Goal: Check status: Check status

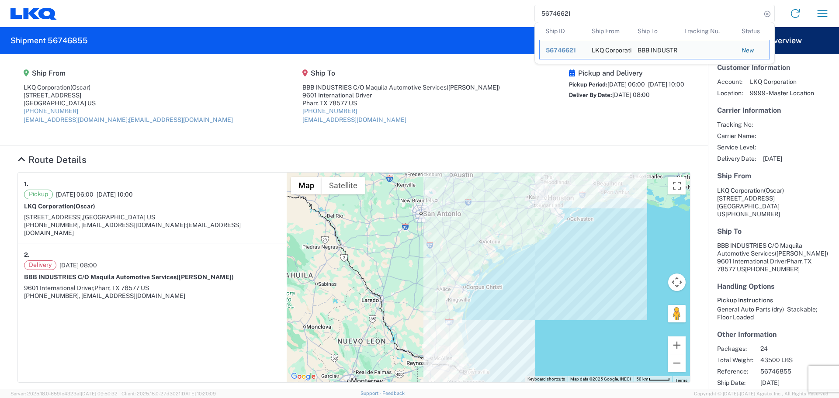
click at [552, 16] on input "56746621" at bounding box center [648, 13] width 226 height 17
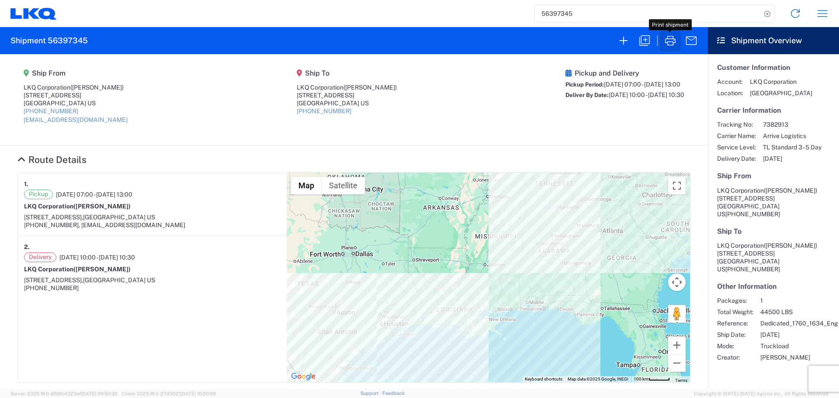
click at [667, 44] on icon "button" at bounding box center [670, 41] width 10 height 10
click at [552, 13] on input "56397345" at bounding box center [648, 13] width 226 height 17
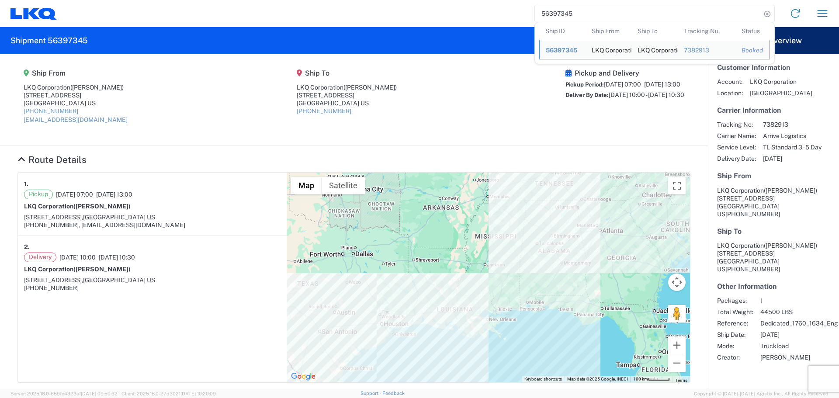
click at [552, 13] on input "56397345" at bounding box center [648, 13] width 226 height 17
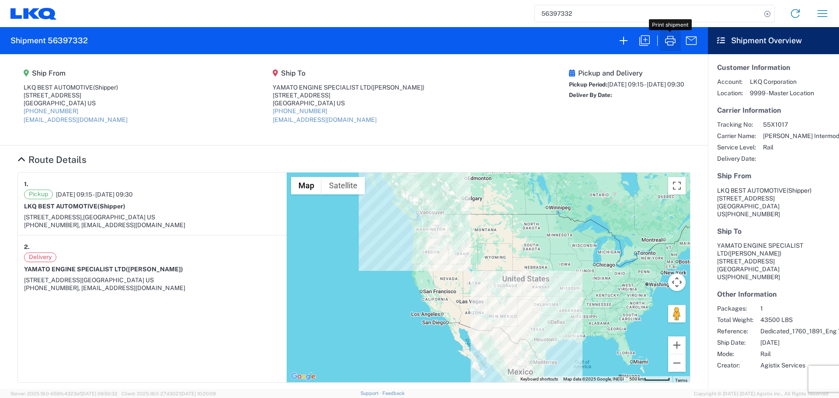
click at [666, 36] on icon "button" at bounding box center [670, 41] width 14 height 14
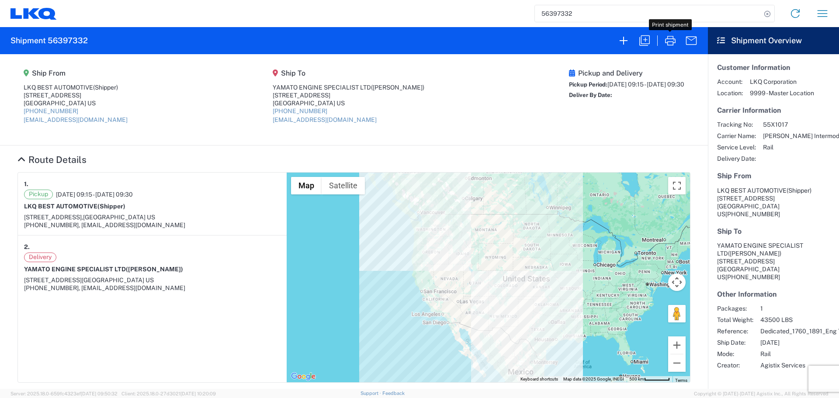
click at [564, 9] on input "56397332" at bounding box center [648, 13] width 226 height 17
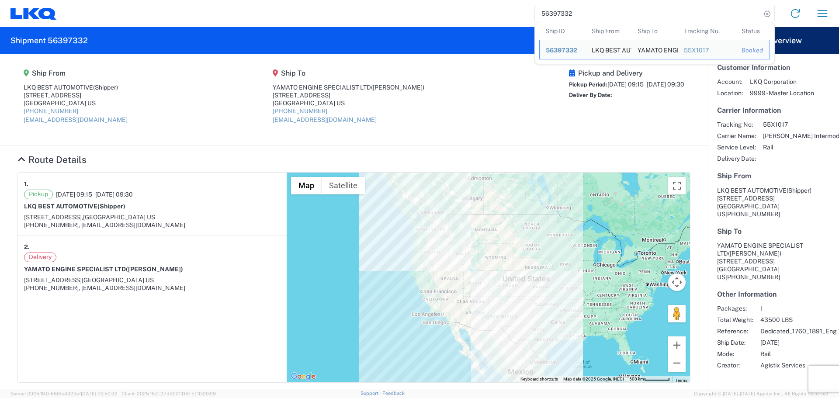
click at [564, 9] on input "56397332" at bounding box center [648, 13] width 226 height 17
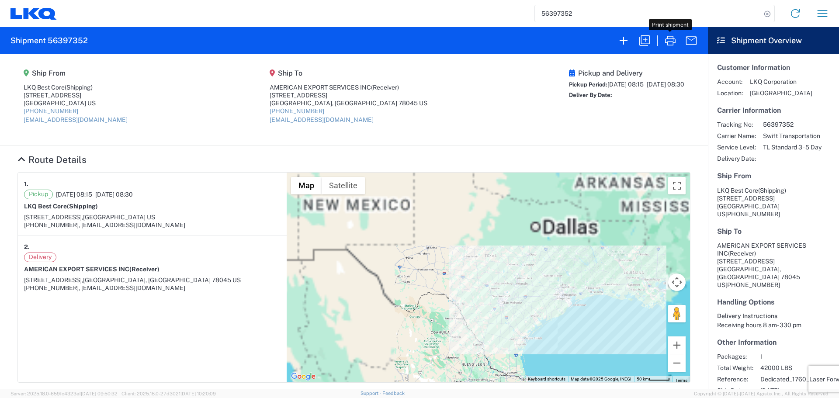
click at [673, 44] on icon "button" at bounding box center [670, 41] width 10 height 10
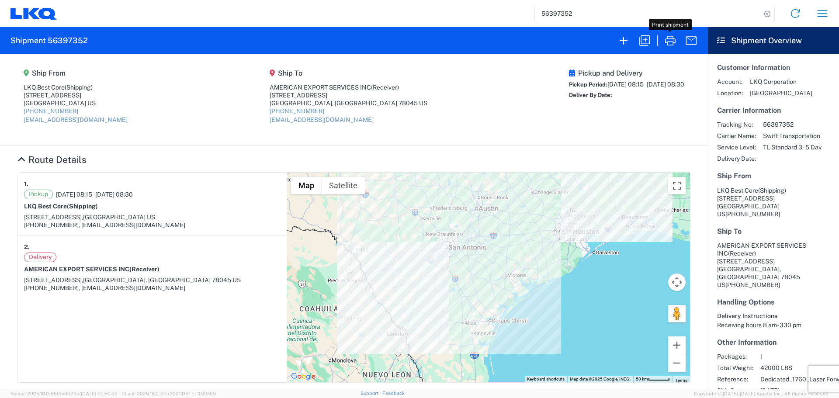
click at [561, 12] on input "56397352" at bounding box center [648, 13] width 226 height 17
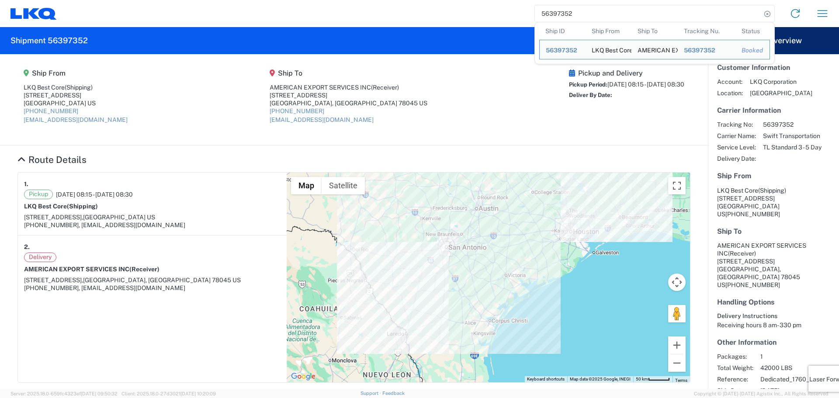
click at [561, 12] on input "56397352" at bounding box center [648, 13] width 226 height 17
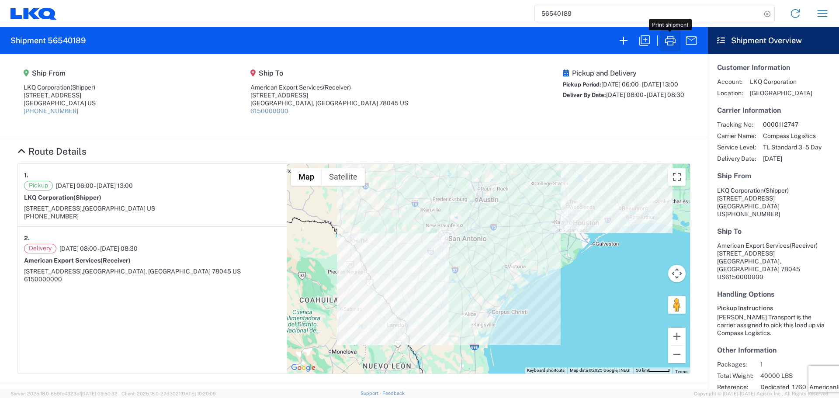
click at [669, 45] on icon "button" at bounding box center [670, 41] width 10 height 10
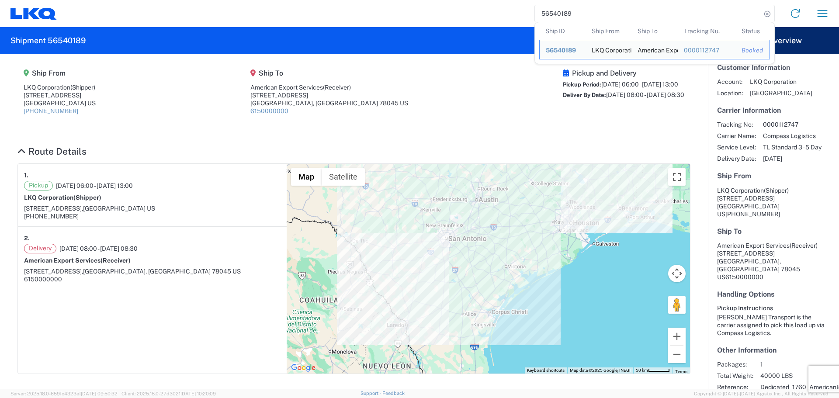
click at [554, 19] on input "56540189" at bounding box center [648, 13] width 226 height 17
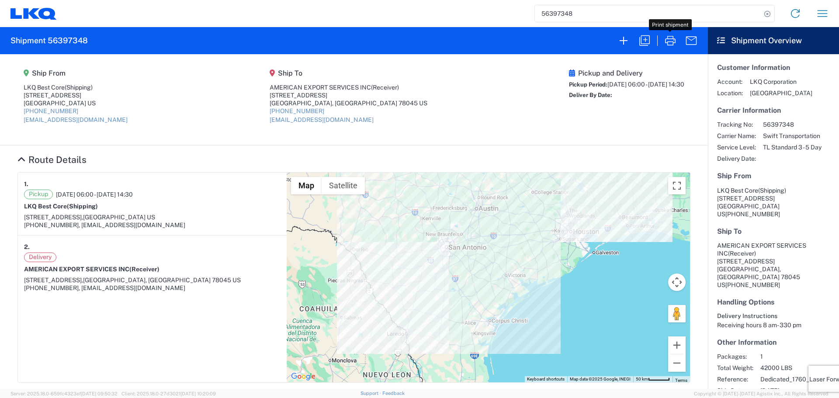
click at [664, 45] on icon "button" at bounding box center [670, 41] width 14 height 14
click at [552, 15] on input "56397348" at bounding box center [648, 13] width 226 height 17
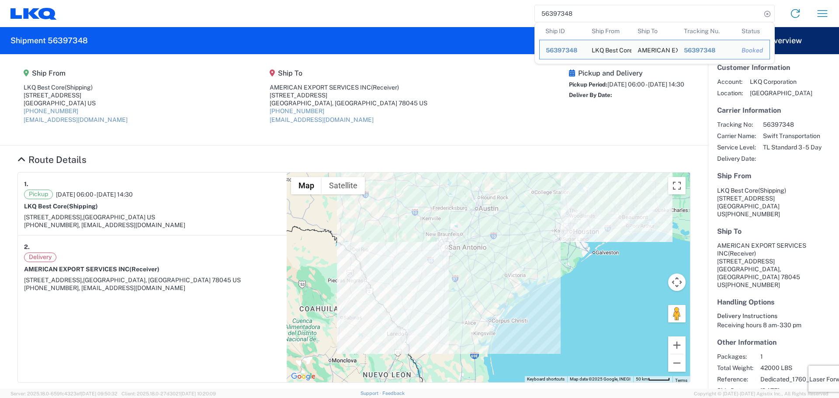
click at [552, 15] on input "56397348" at bounding box center [648, 13] width 226 height 17
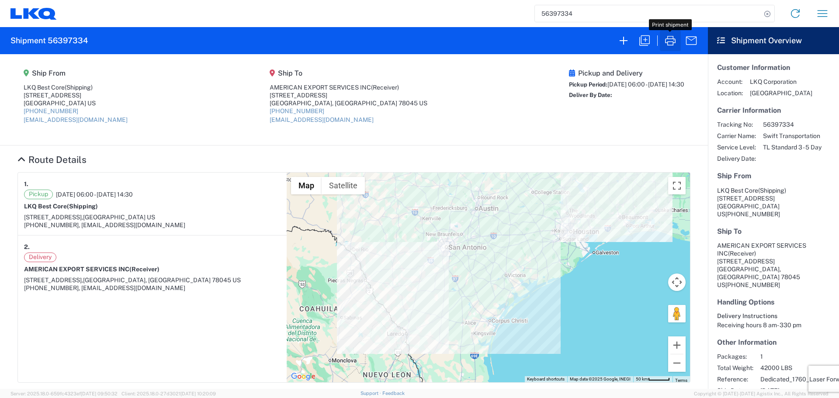
click at [666, 41] on icon "button" at bounding box center [670, 41] width 14 height 14
click at [558, 17] on input "56397334" at bounding box center [648, 13] width 226 height 17
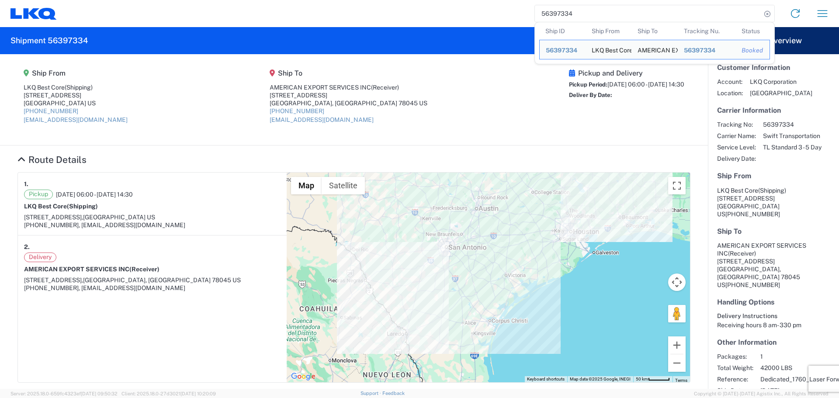
click at [558, 17] on input "56397334" at bounding box center [648, 13] width 226 height 17
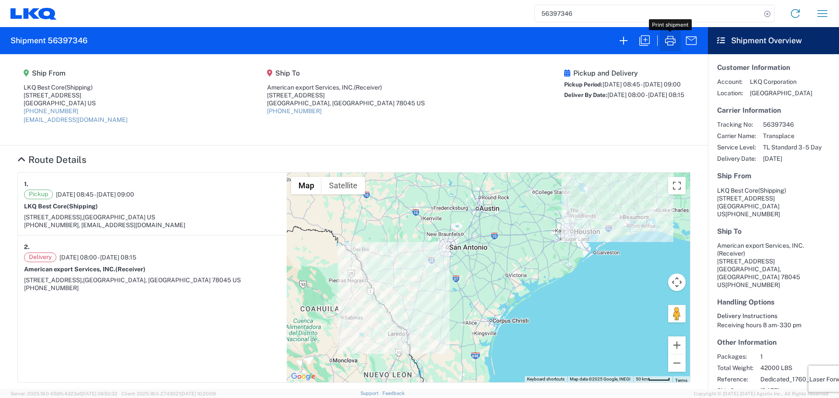
click at [669, 42] on icon "button" at bounding box center [670, 41] width 10 height 10
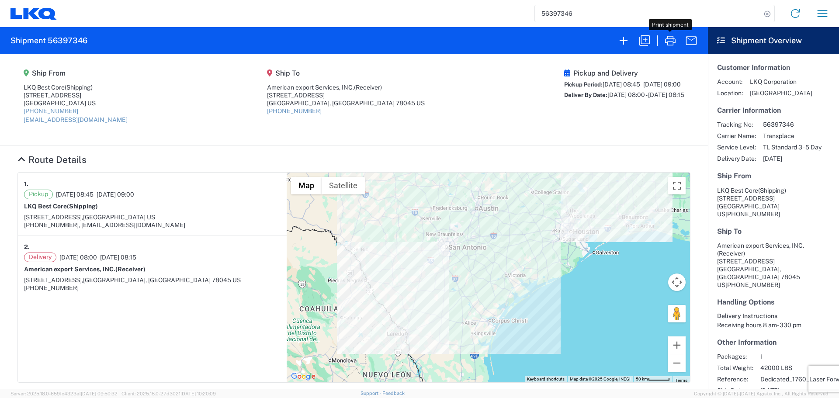
click at [558, 10] on input "56397346" at bounding box center [648, 13] width 226 height 17
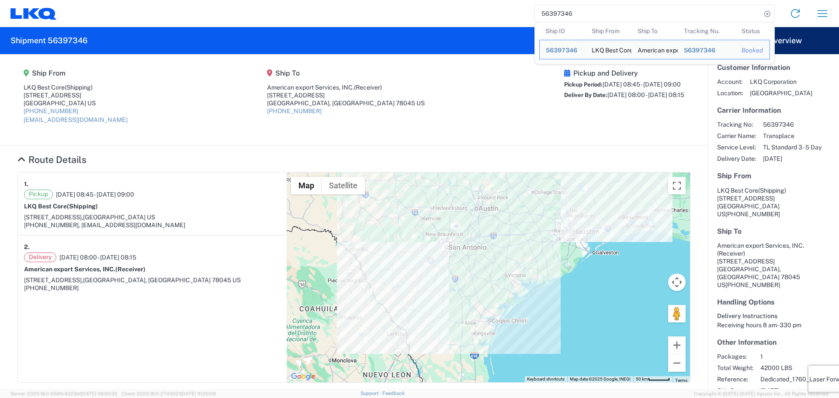
click at [558, 10] on input "56397346" at bounding box center [648, 13] width 226 height 17
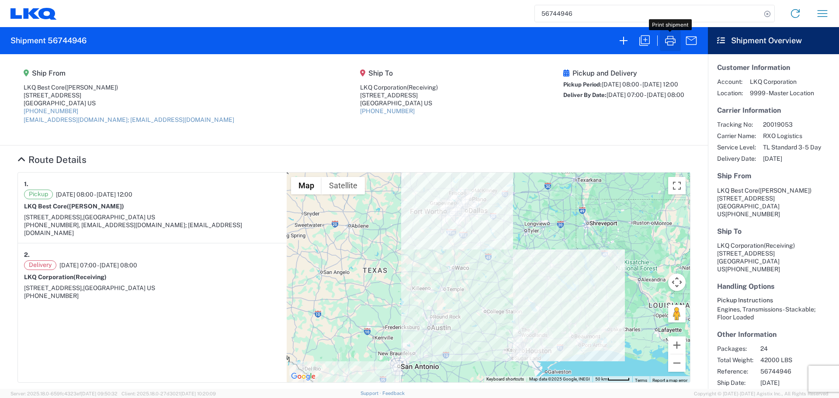
click at [669, 38] on icon "button" at bounding box center [670, 41] width 14 height 14
click at [560, 12] on input "56744946" at bounding box center [648, 13] width 226 height 17
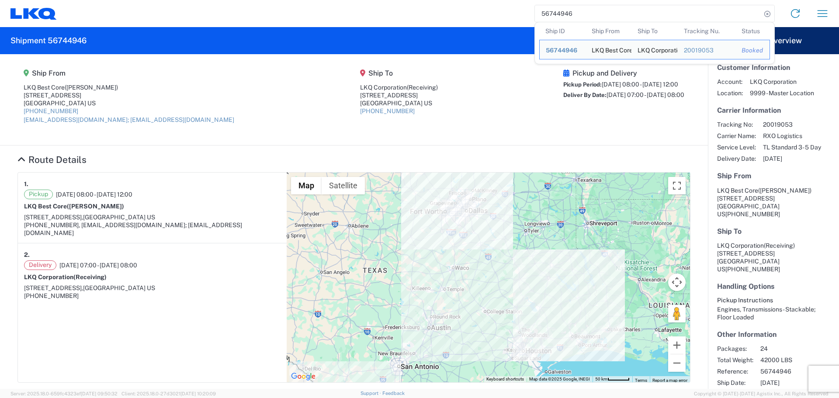
click at [560, 12] on input "56744946" at bounding box center [648, 13] width 226 height 17
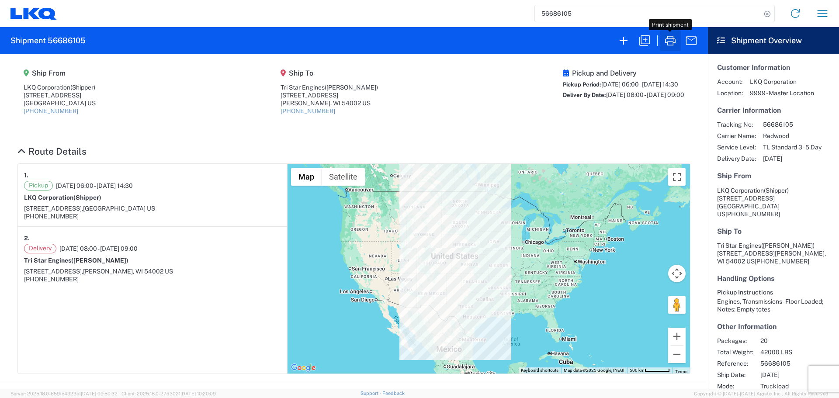
click at [668, 39] on icon "button" at bounding box center [670, 41] width 10 height 10
click at [561, 7] on input "56686105" at bounding box center [648, 13] width 226 height 17
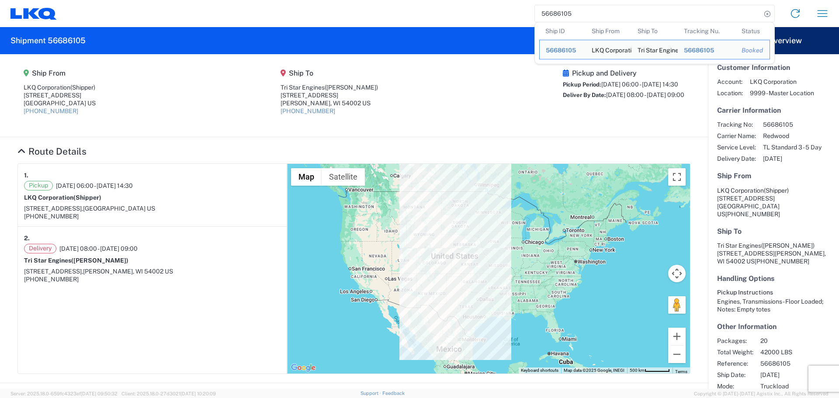
click at [561, 7] on input "56686105" at bounding box center [648, 13] width 226 height 17
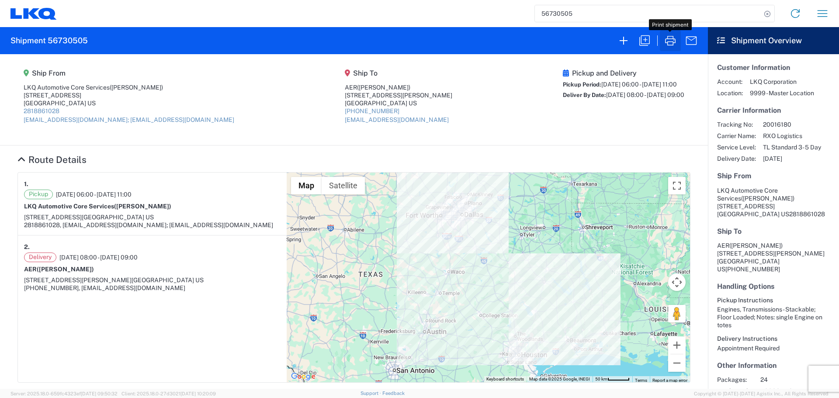
click at [673, 39] on icon "button" at bounding box center [670, 41] width 14 height 14
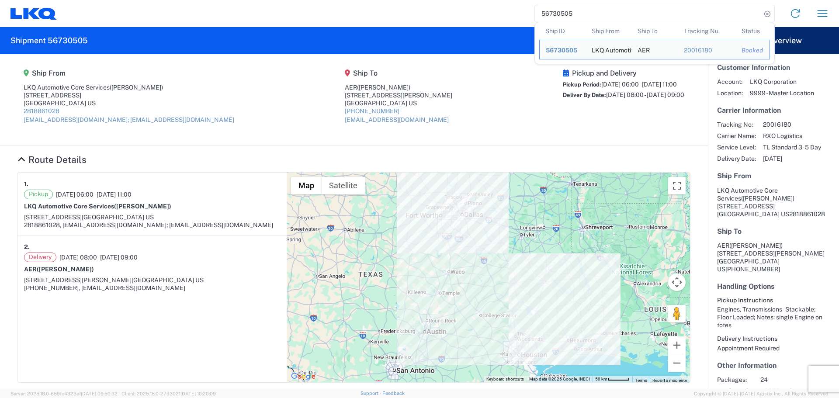
click at [559, 16] on input "56730505" at bounding box center [648, 13] width 226 height 17
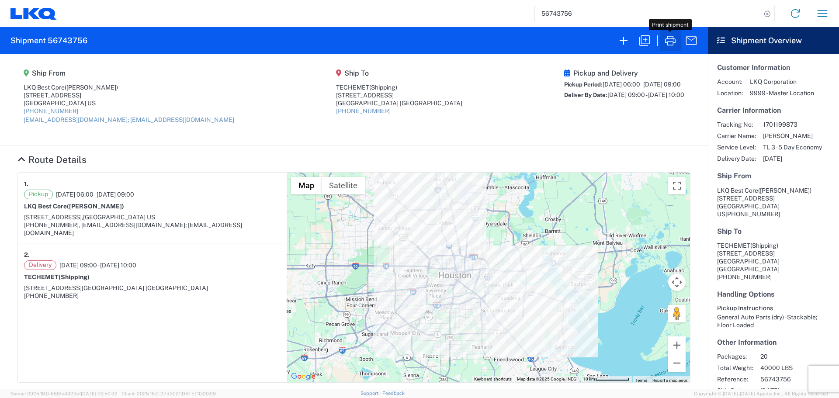
click at [671, 45] on icon "button" at bounding box center [670, 41] width 14 height 14
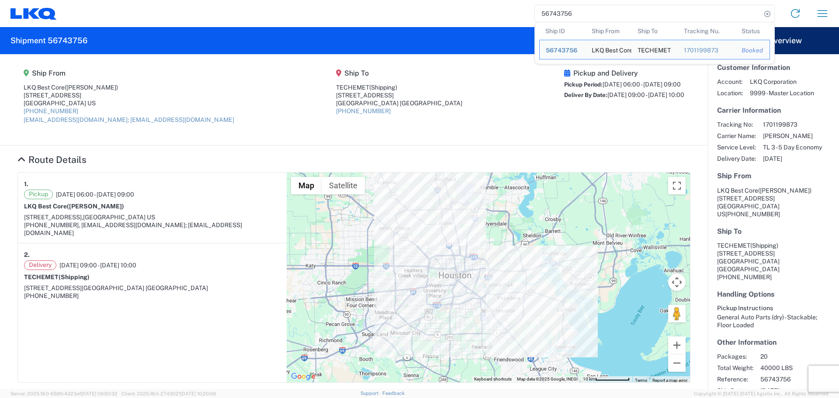
click at [555, 17] on input "56743756" at bounding box center [648, 13] width 226 height 17
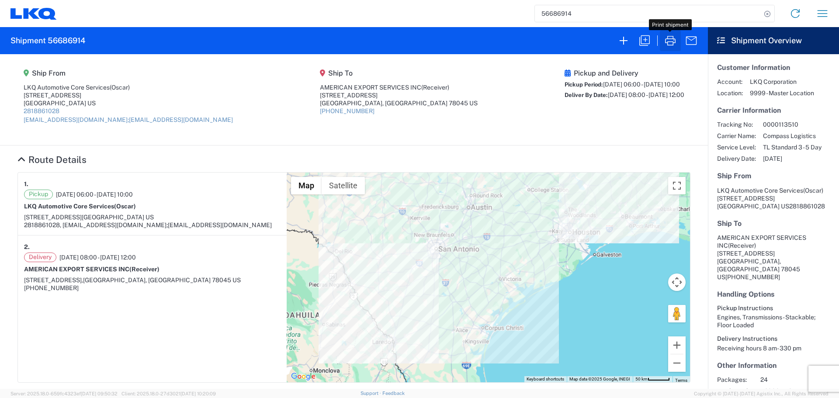
click at [670, 39] on icon "button" at bounding box center [670, 41] width 10 height 10
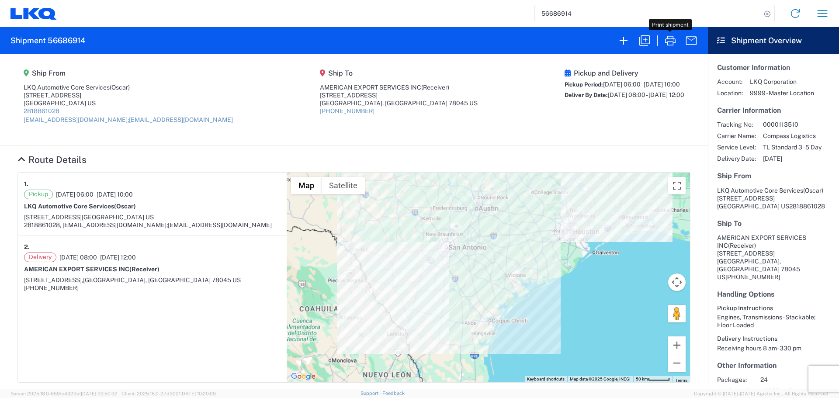
click at [560, 13] on input "56686914" at bounding box center [648, 13] width 226 height 17
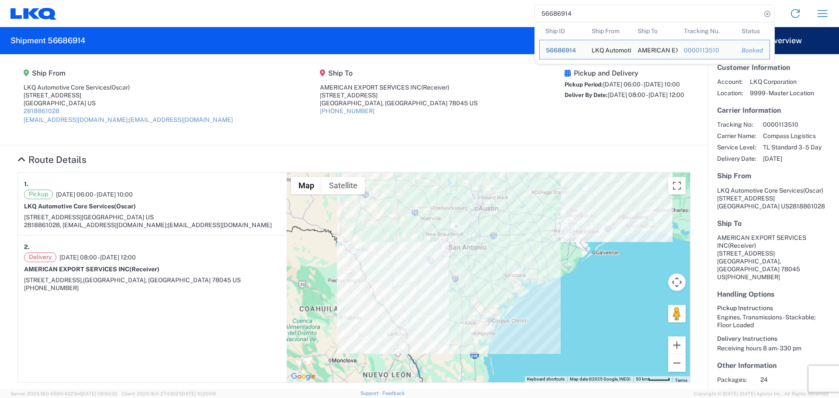
click at [560, 13] on input "56686914" at bounding box center [648, 13] width 226 height 17
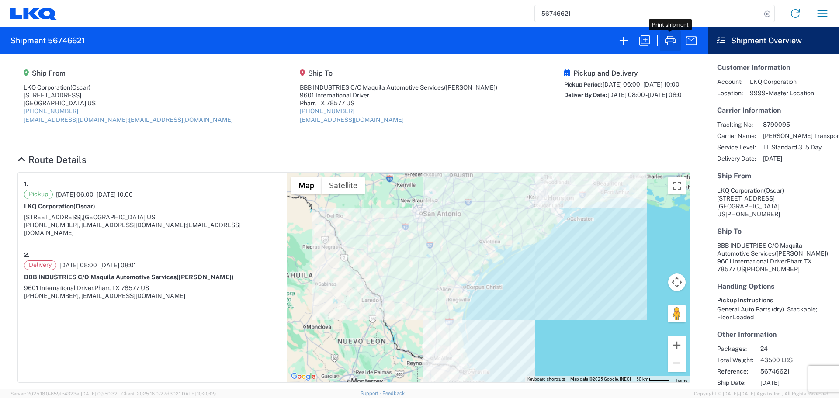
click at [664, 41] on icon "button" at bounding box center [670, 41] width 14 height 14
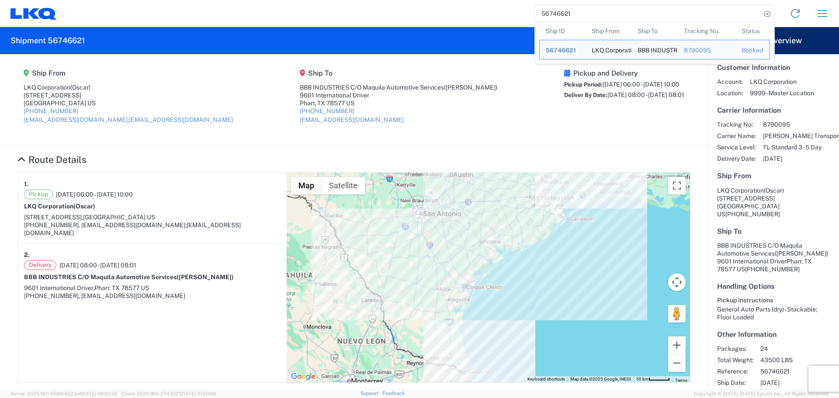
click at [552, 12] on input "56746621" at bounding box center [648, 13] width 226 height 17
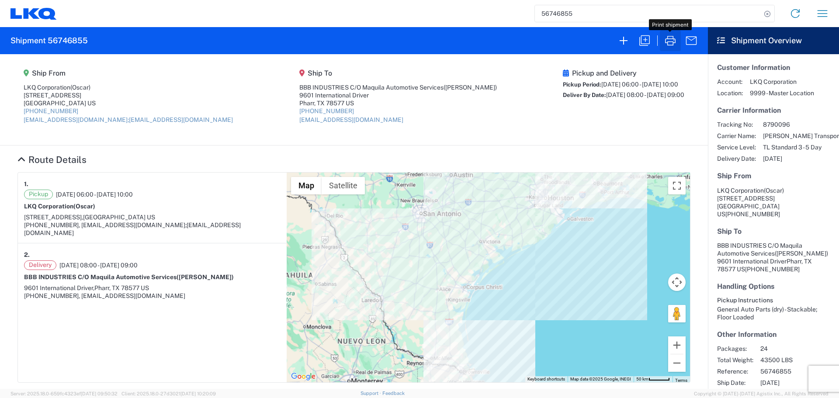
click at [676, 42] on icon "button" at bounding box center [670, 41] width 14 height 14
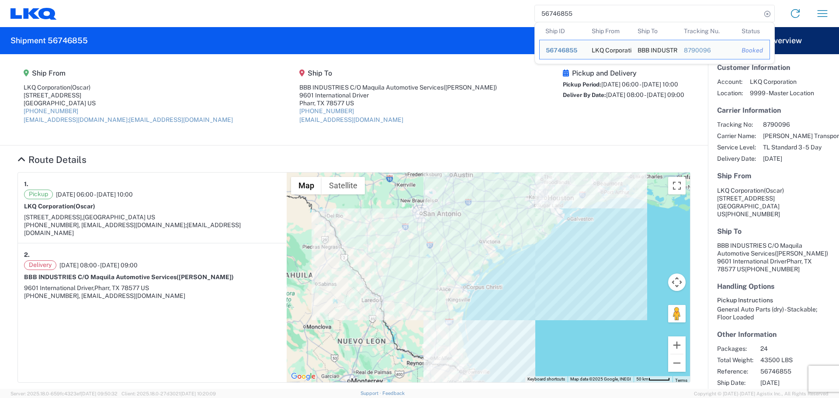
click at [561, 16] on input "56746855" at bounding box center [648, 13] width 226 height 17
type input "5"
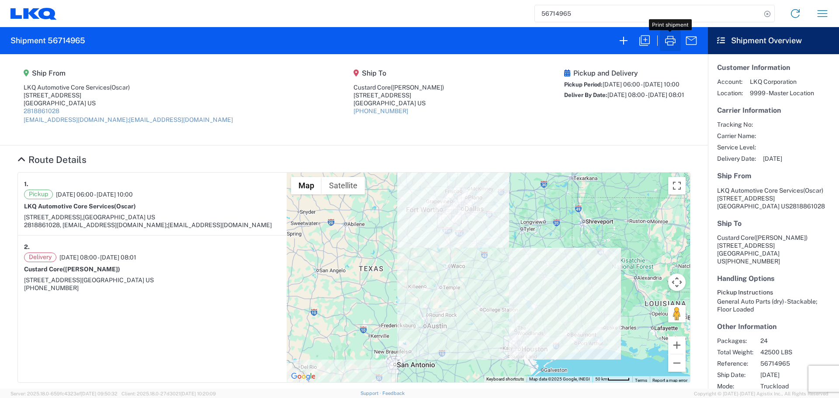
click at [671, 42] on icon "button" at bounding box center [670, 41] width 10 height 10
click at [565, 13] on input "56714965" at bounding box center [648, 13] width 226 height 17
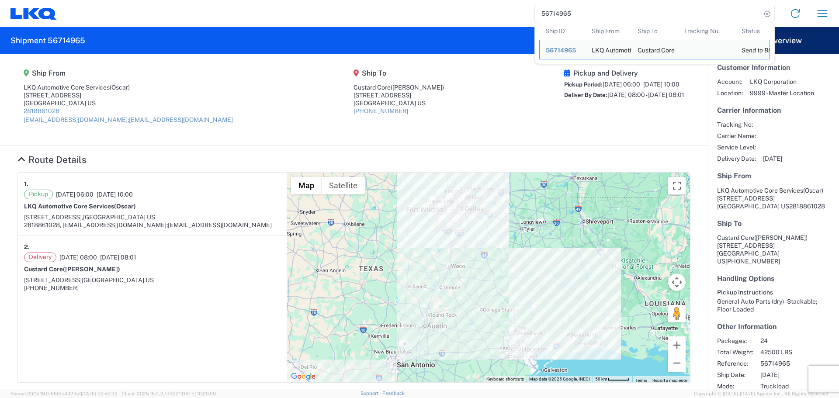
click at [565, 13] on input "56714965" at bounding box center [648, 13] width 226 height 17
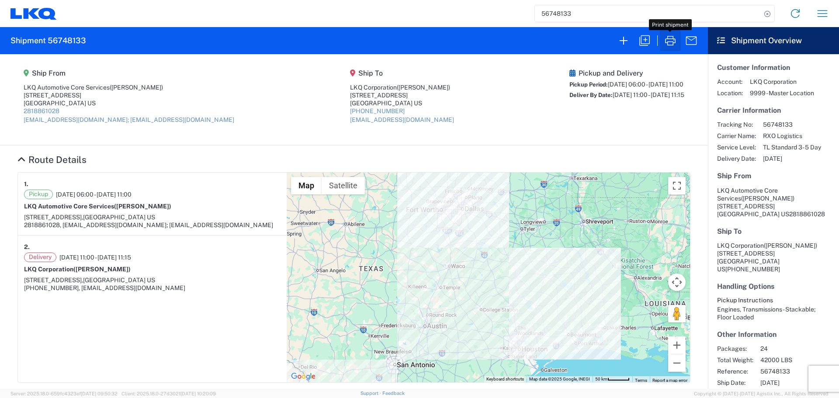
click at [675, 38] on icon "button" at bounding box center [670, 41] width 14 height 14
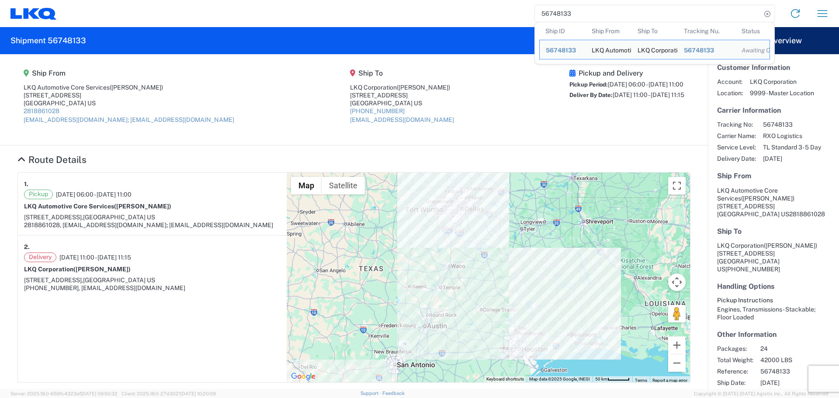
click at [583, 13] on input "56748133" at bounding box center [648, 13] width 226 height 17
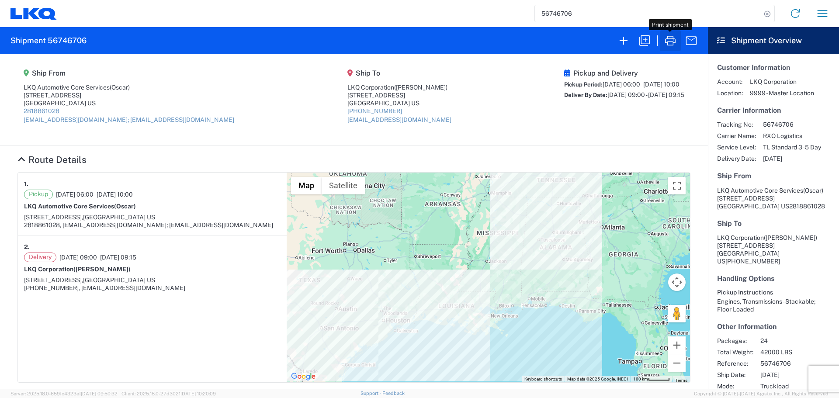
click at [679, 44] on button "button" at bounding box center [670, 40] width 21 height 21
click at [559, 19] on input "56746706" at bounding box center [648, 13] width 226 height 17
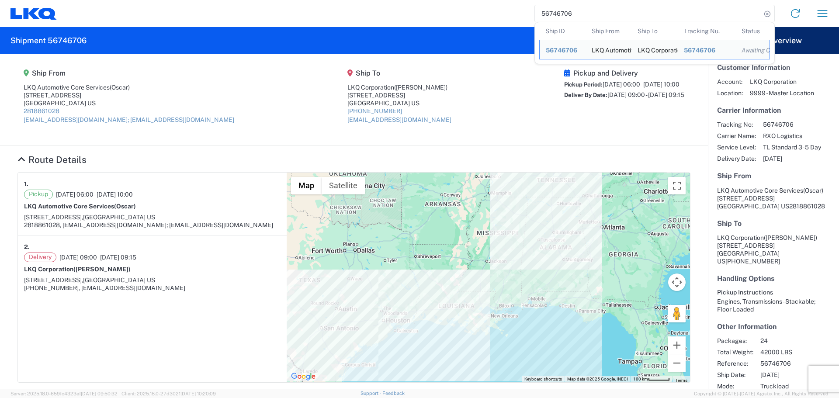
click at [559, 19] on input "56746706" at bounding box center [648, 13] width 226 height 17
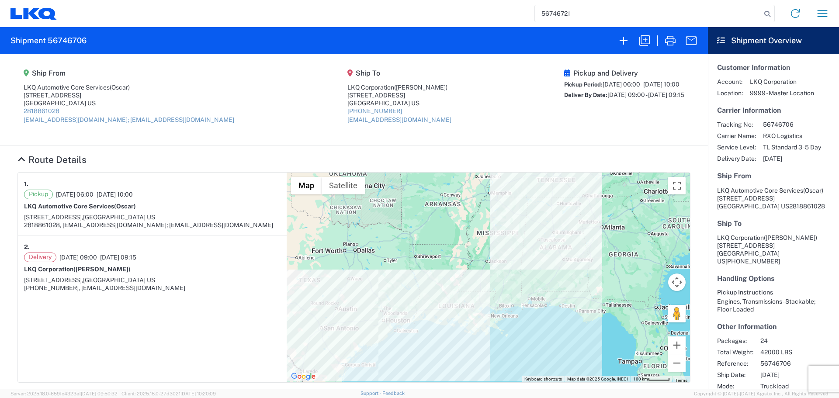
type input "56746721"
click at [676, 44] on icon "button" at bounding box center [670, 41] width 14 height 14
